Goal: Information Seeking & Learning: Learn about a topic

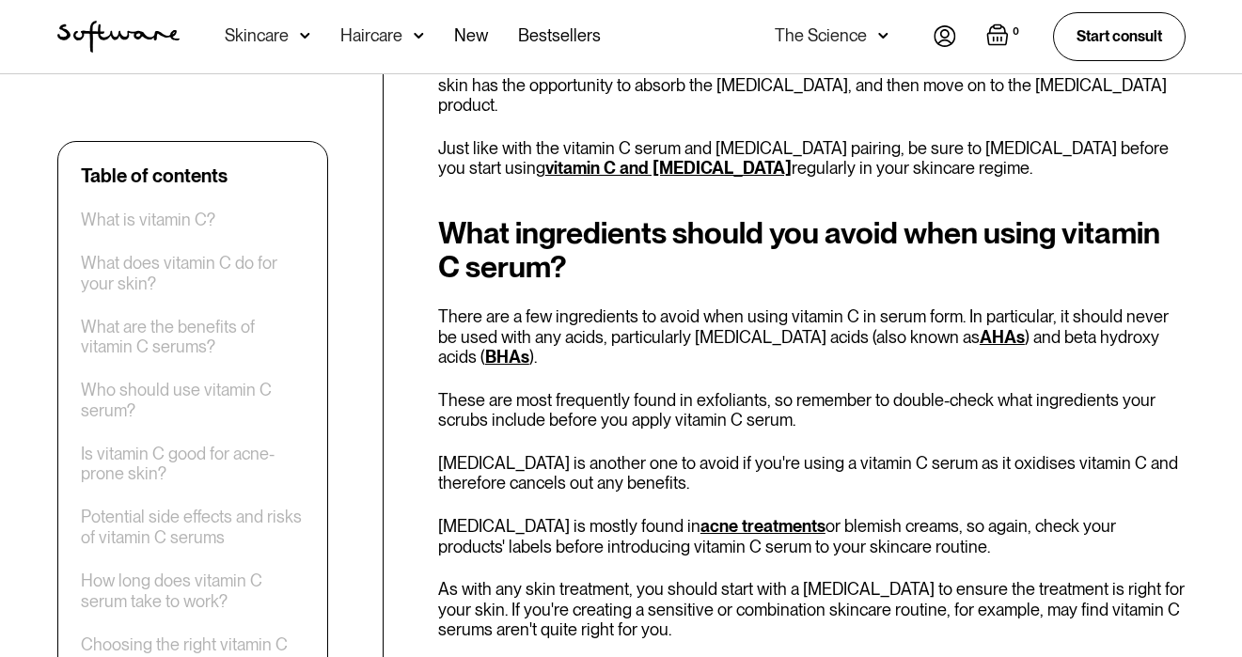
scroll to position [6007, 0]
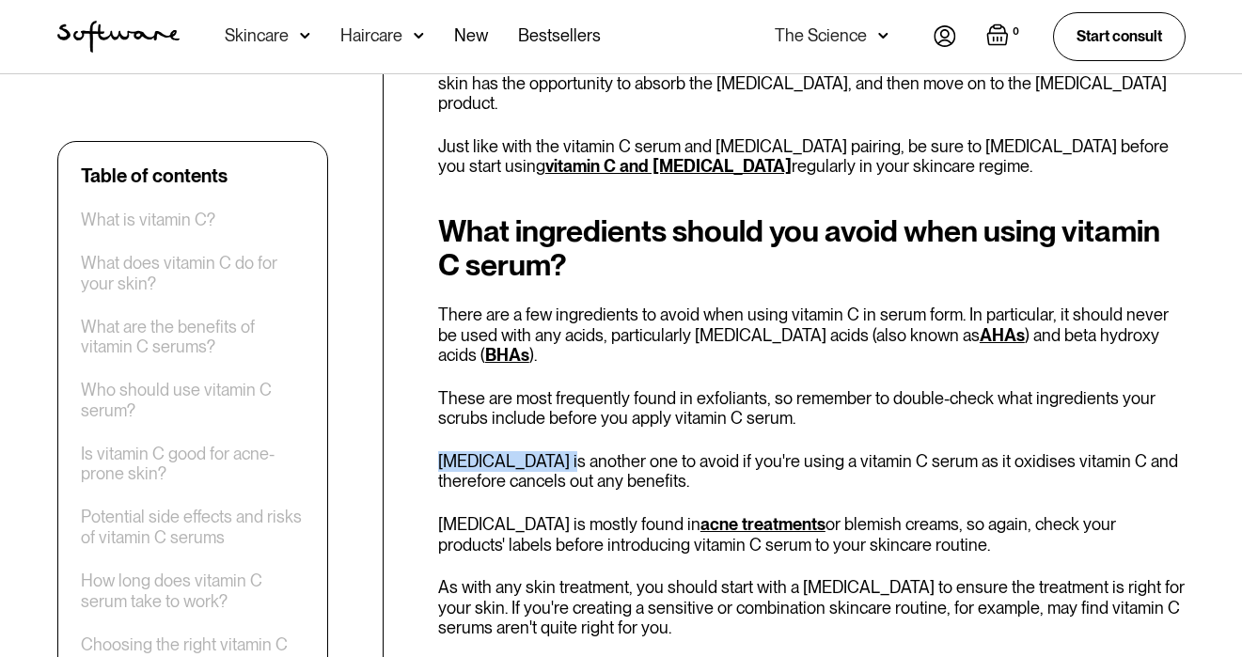
drag, startPoint x: 437, startPoint y: 370, endPoint x: 560, endPoint y: 369, distance: 123.2
click at [560, 451] on p "[MEDICAL_DATA] is another one to avoid if you're using a vitamin C serum as it …" at bounding box center [812, 471] width 748 height 40
drag, startPoint x: 668, startPoint y: 242, endPoint x: 767, endPoint y: 241, distance: 99.7
click at [767, 305] on p "There are a few ingredients to avoid when using vitamin C in serum form. In par…" at bounding box center [812, 335] width 748 height 61
copy p "[MEDICAL_DATA]"
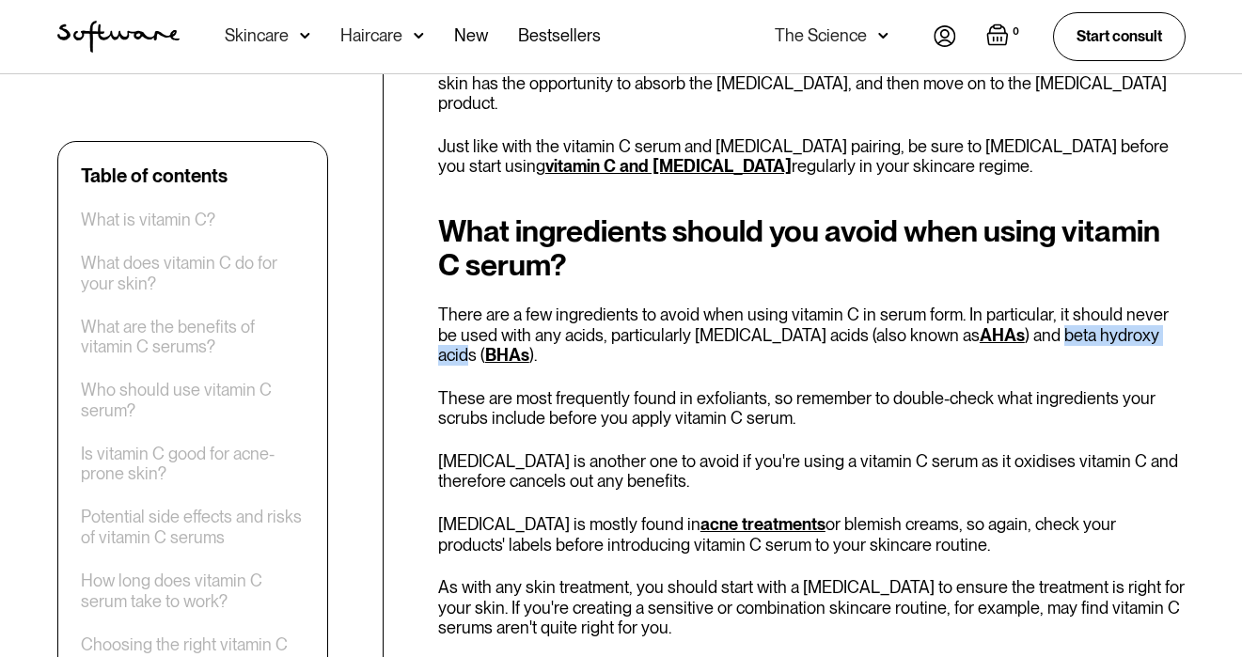
drag, startPoint x: 1009, startPoint y: 241, endPoint x: 1133, endPoint y: 241, distance: 124.1
click at [1133, 305] on p "There are a few ingredients to avoid when using vitamin C in serum form. In par…" at bounding box center [812, 335] width 748 height 61
copy p "beta hydroxy acid"
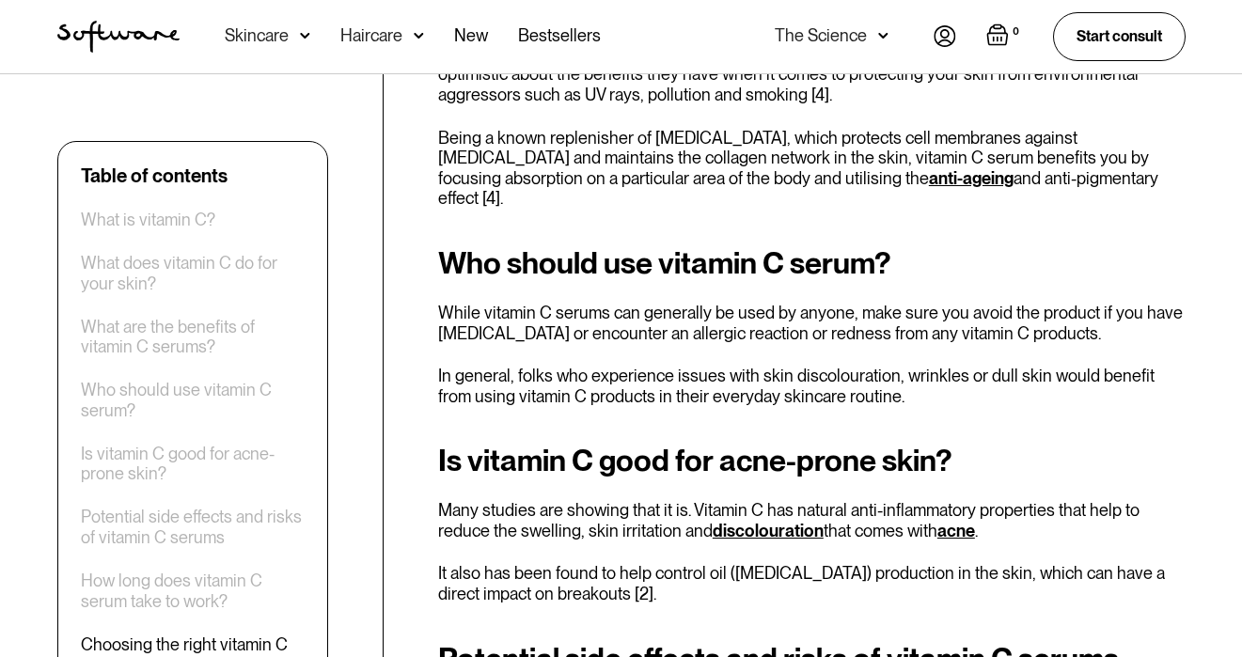
scroll to position [2121, 0]
